Goal: Find specific page/section: Find specific page/section

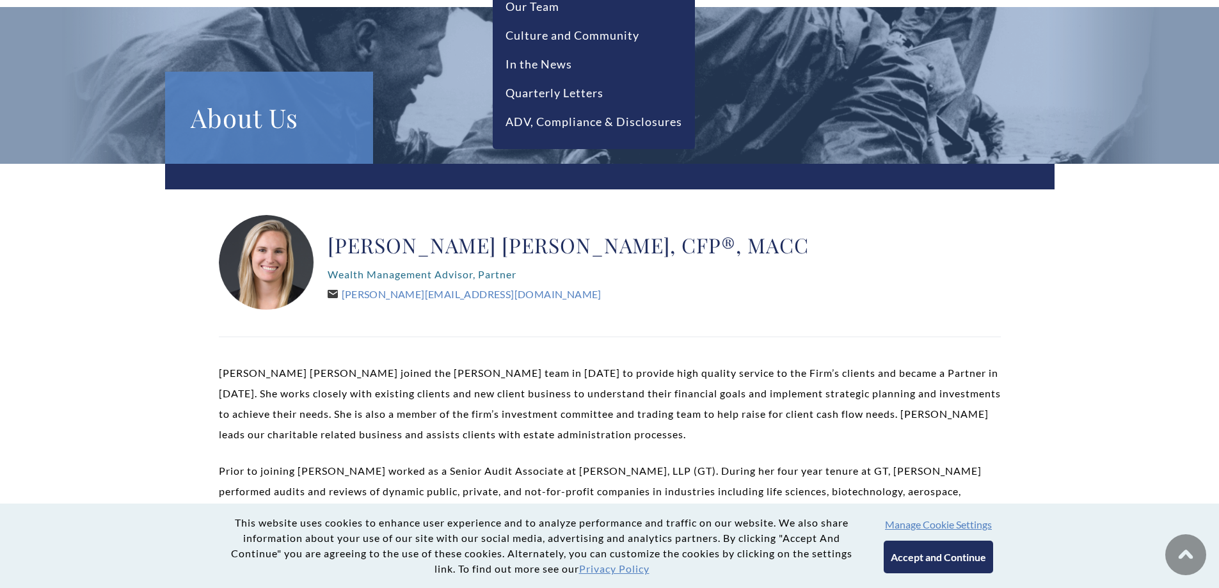
scroll to position [128, 0]
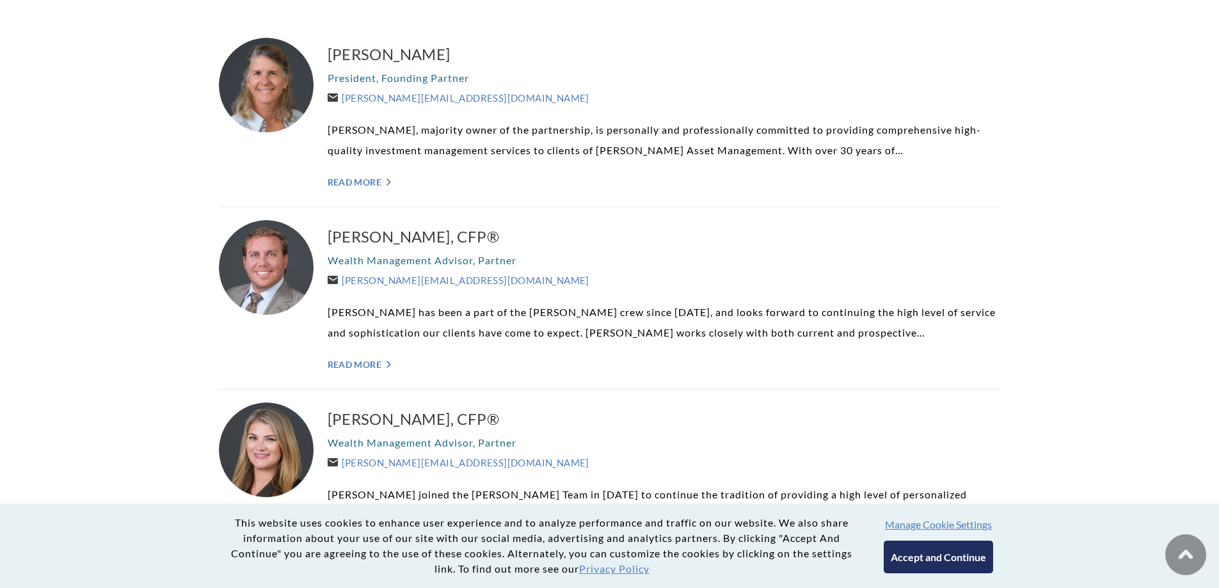
scroll to position [384, 0]
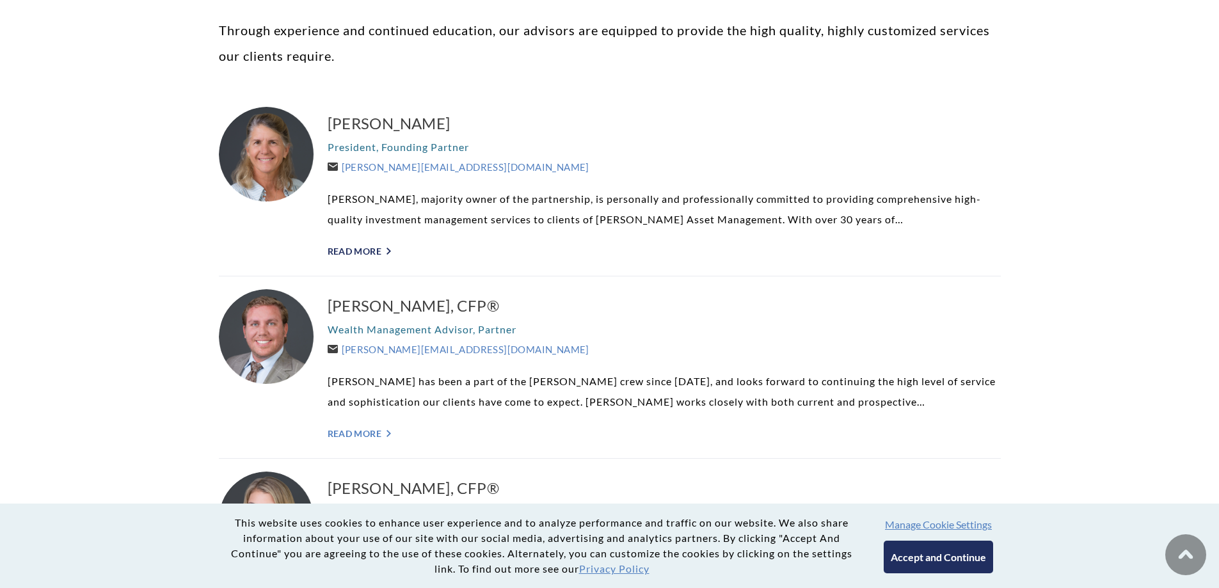
click at [390, 253] on icon "">" at bounding box center [388, 251] width 4 height 7
